Goal: Task Accomplishment & Management: Manage account settings

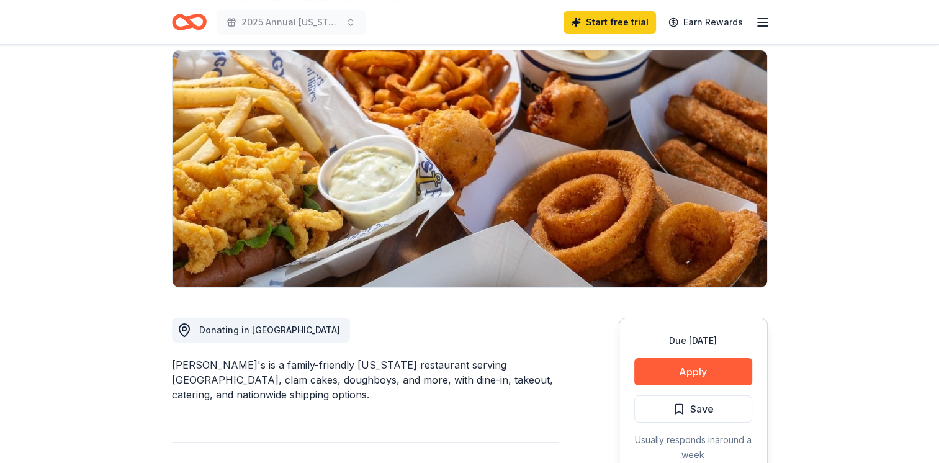
scroll to position [248, 0]
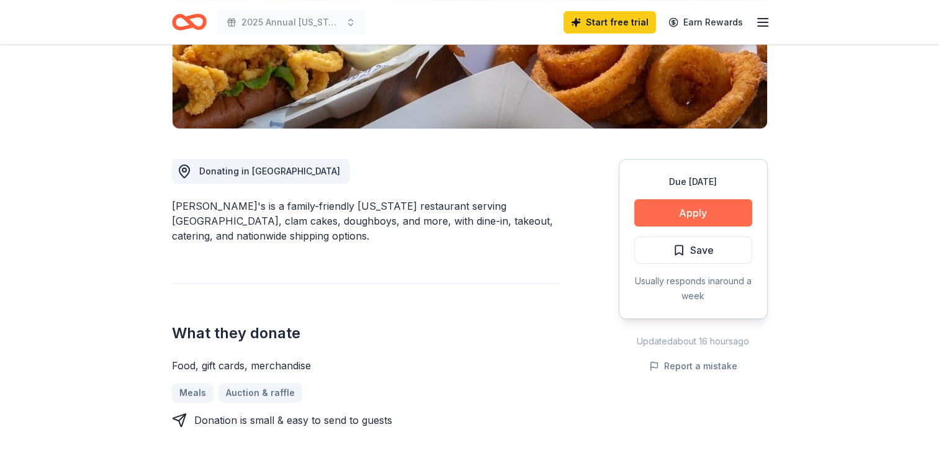
click at [682, 217] on button "Apply" at bounding box center [693, 212] width 118 height 27
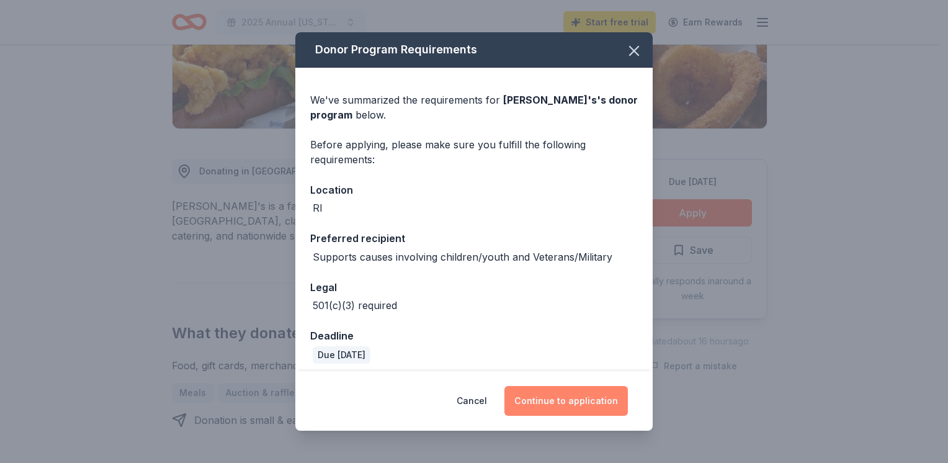
click at [553, 406] on button "Continue to application" at bounding box center [566, 401] width 123 height 30
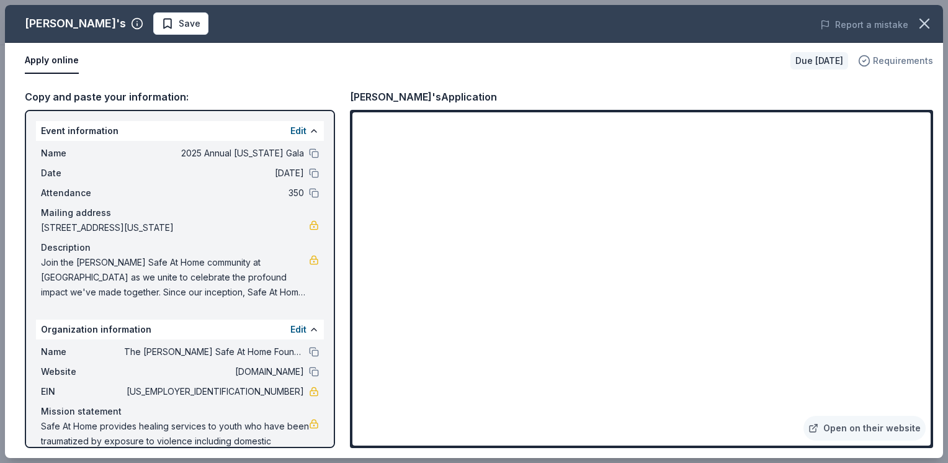
click at [909, 61] on span "Requirements" at bounding box center [903, 60] width 60 height 15
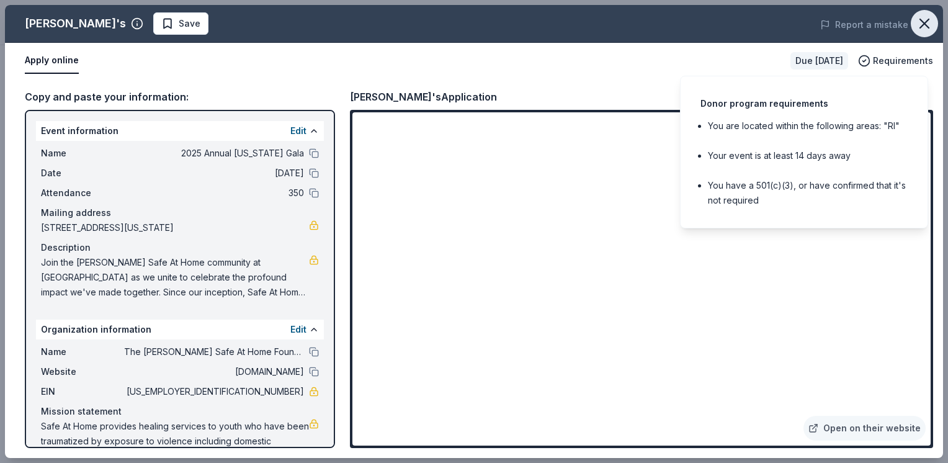
click at [928, 28] on icon "button" at bounding box center [924, 23] width 9 height 9
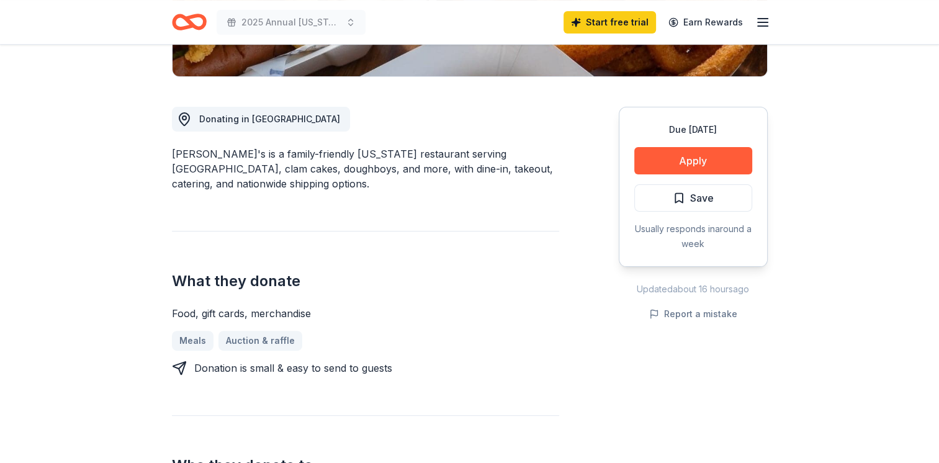
scroll to position [0, 0]
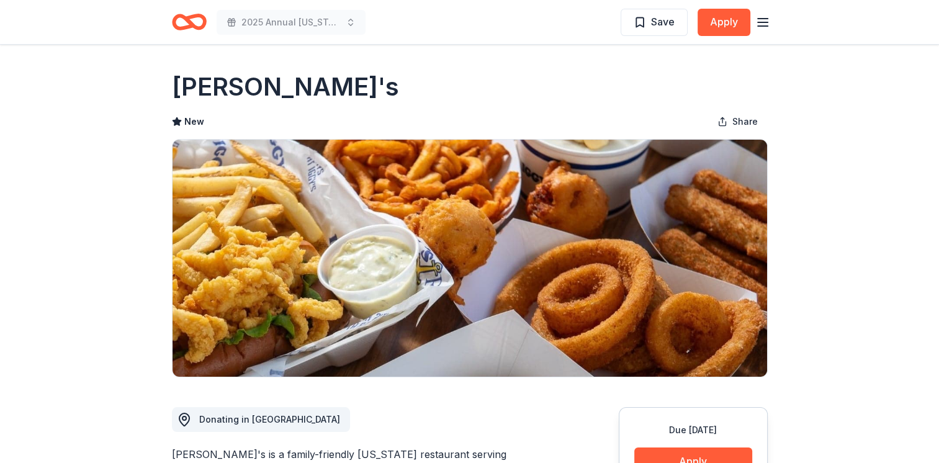
click at [767, 15] on icon "button" at bounding box center [762, 22] width 15 height 15
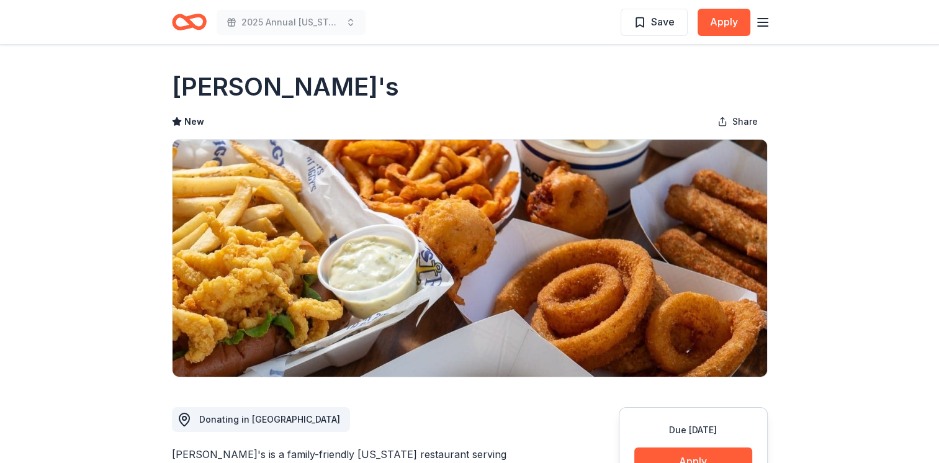
click at [761, 21] on icon "button" at bounding box center [762, 22] width 15 height 15
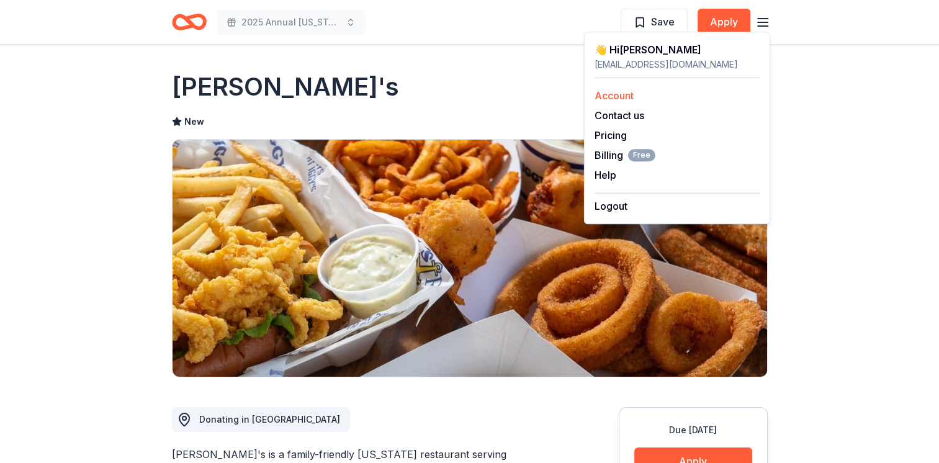
click at [620, 99] on link "Account" at bounding box center [614, 95] width 39 height 12
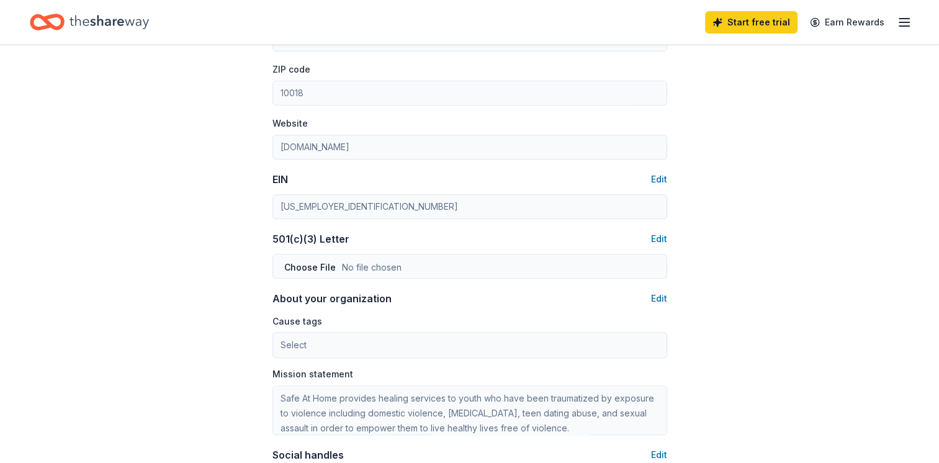
scroll to position [496, 0]
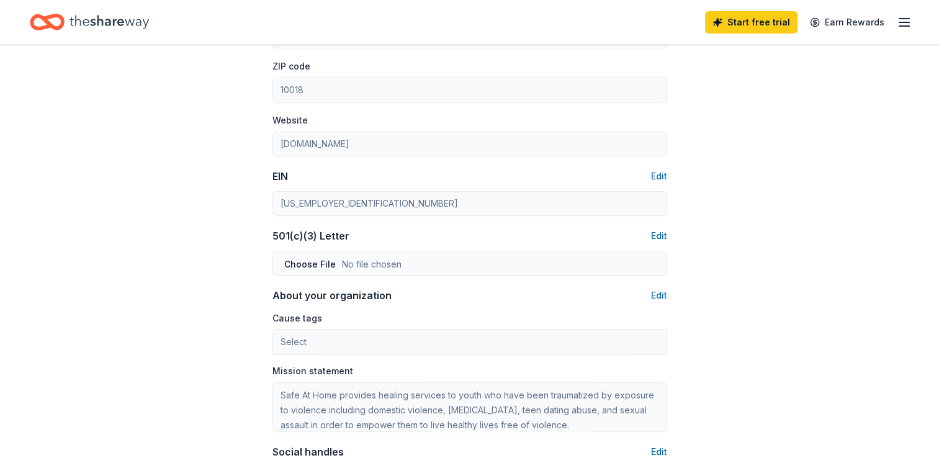
click at [498, 356] on div "Cause tags Select Mission statement" at bounding box center [469, 371] width 395 height 122
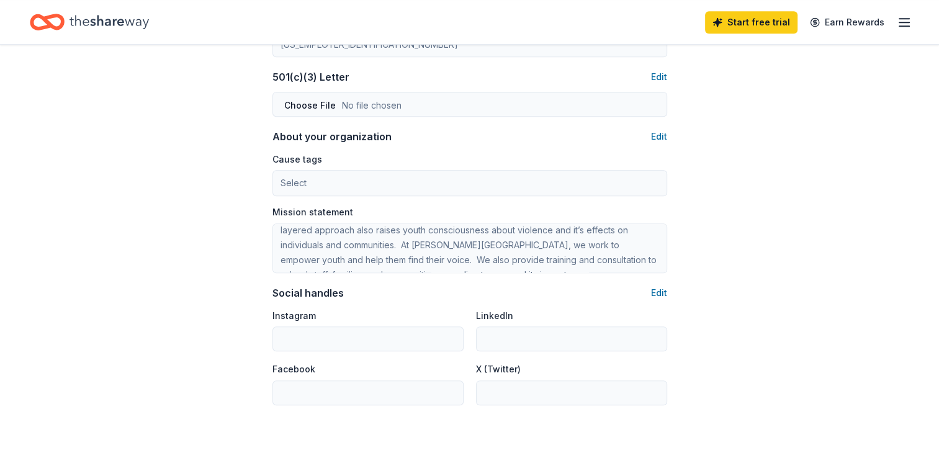
scroll to position [155, 0]
